Goal: Task Accomplishment & Management: Manage account settings

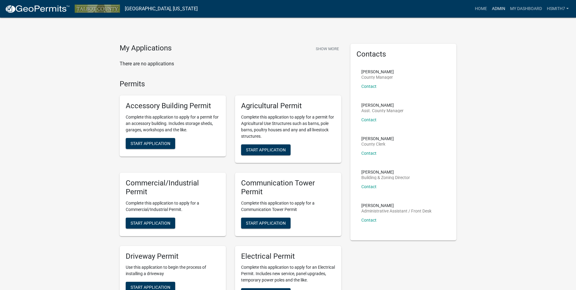
click at [493, 4] on link "Admin" at bounding box center [498, 9] width 18 height 12
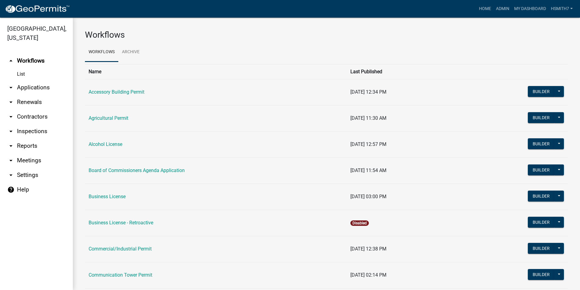
click at [41, 88] on link "arrow_drop_down Applications" at bounding box center [36, 87] width 73 height 15
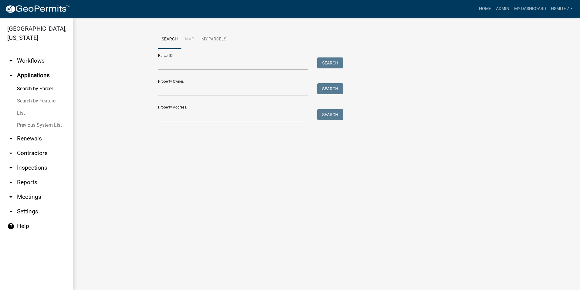
click at [22, 111] on link "List" at bounding box center [36, 113] width 73 height 12
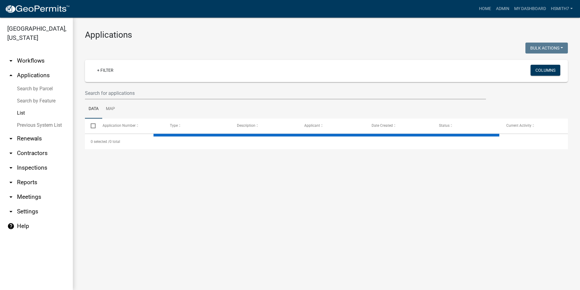
select select "3: 100"
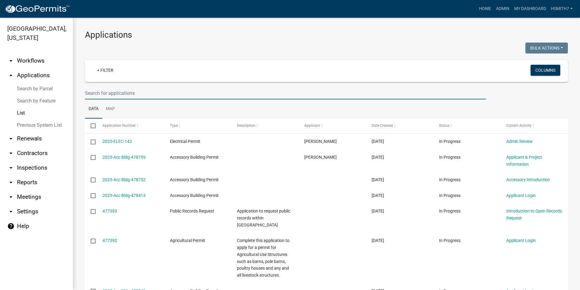
click at [158, 96] on input "text" at bounding box center [285, 93] width 401 height 12
click at [206, 101] on ul "Data Map" at bounding box center [326, 108] width 483 height 19
click at [212, 110] on ul "Data Map" at bounding box center [326, 108] width 483 height 19
